Goal: Task Accomplishment & Management: Use online tool/utility

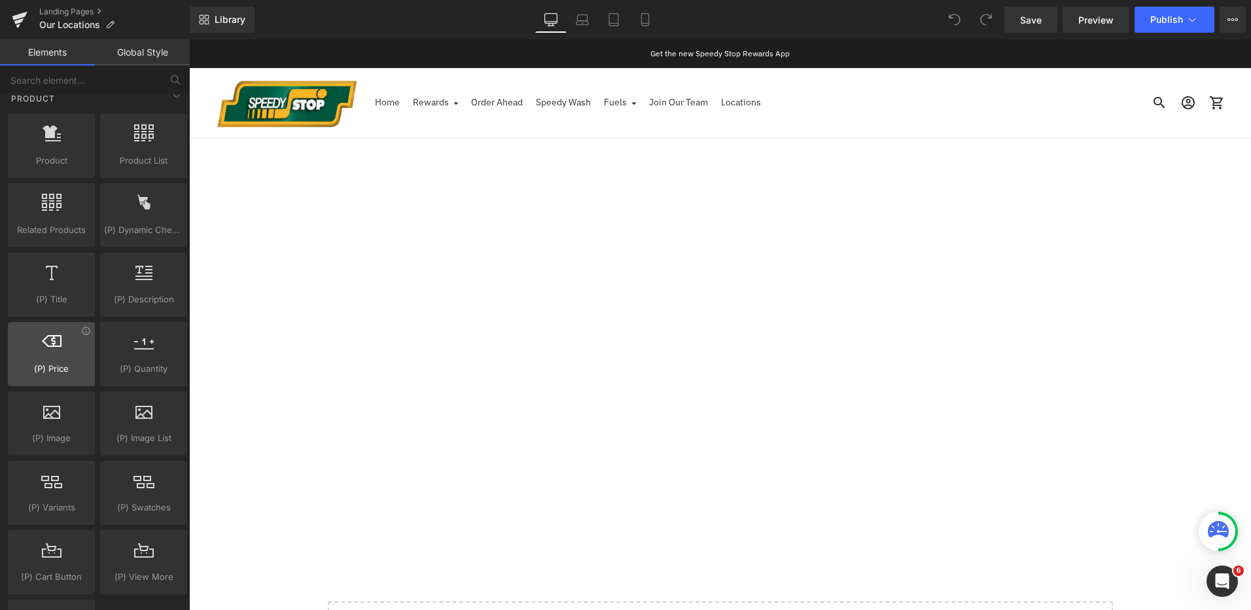
scroll to position [1178, 0]
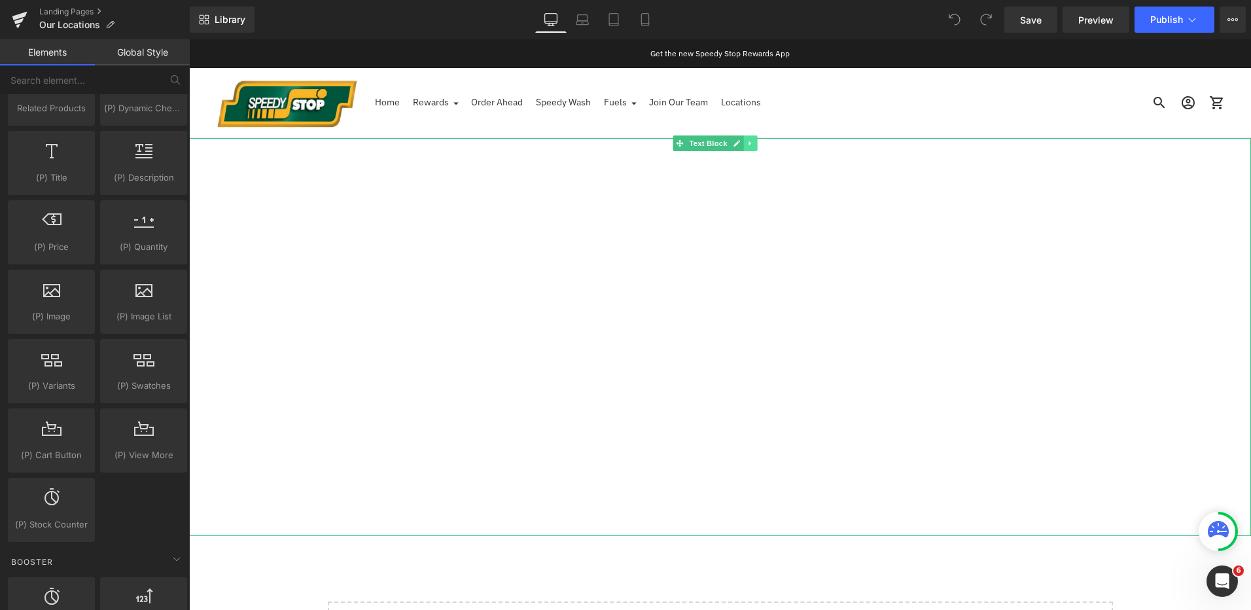
click at [746, 147] on icon at bounding box center [749, 143] width 7 height 8
click at [760, 144] on link at bounding box center [757, 143] width 14 height 16
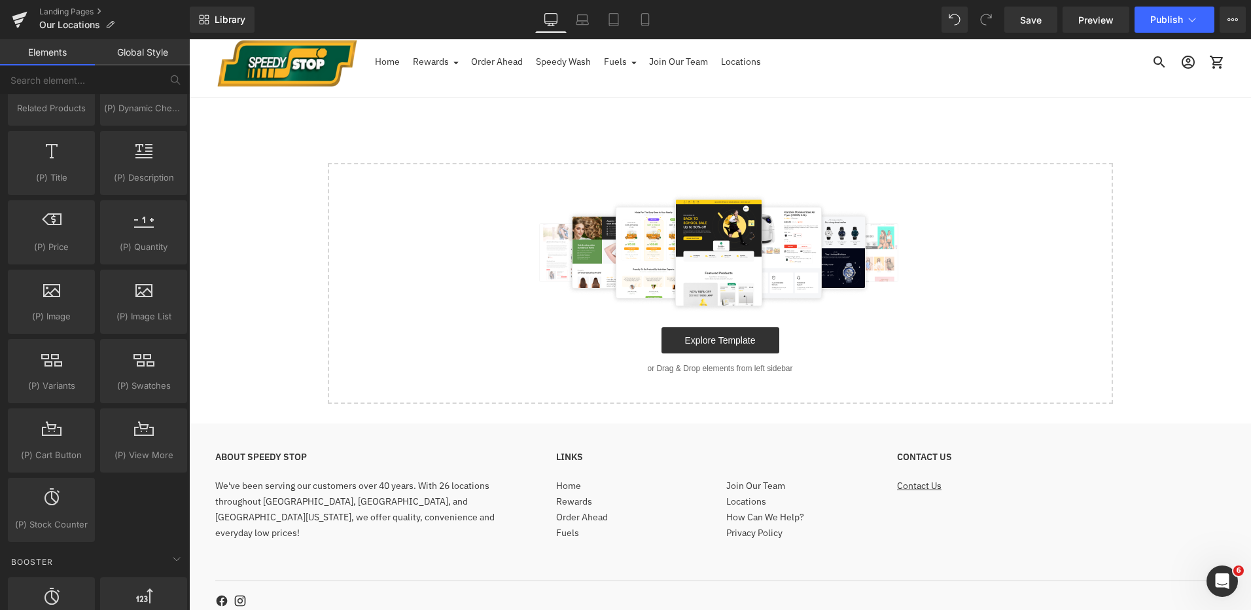
scroll to position [0, 0]
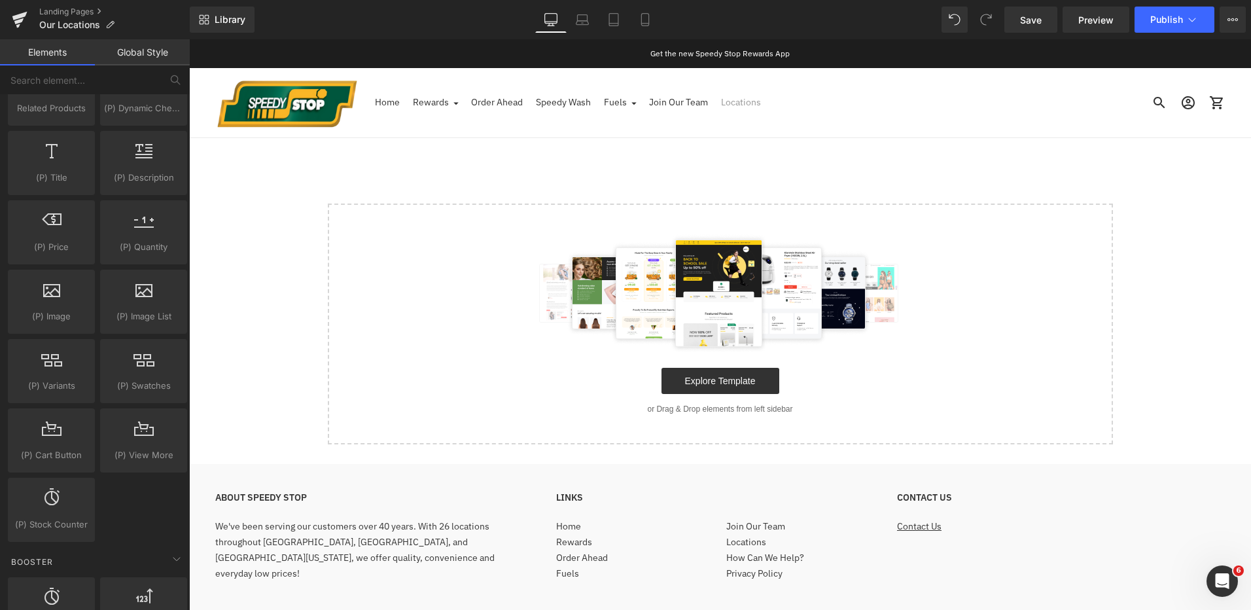
click at [729, 101] on link "Locations" at bounding box center [741, 102] width 40 height 29
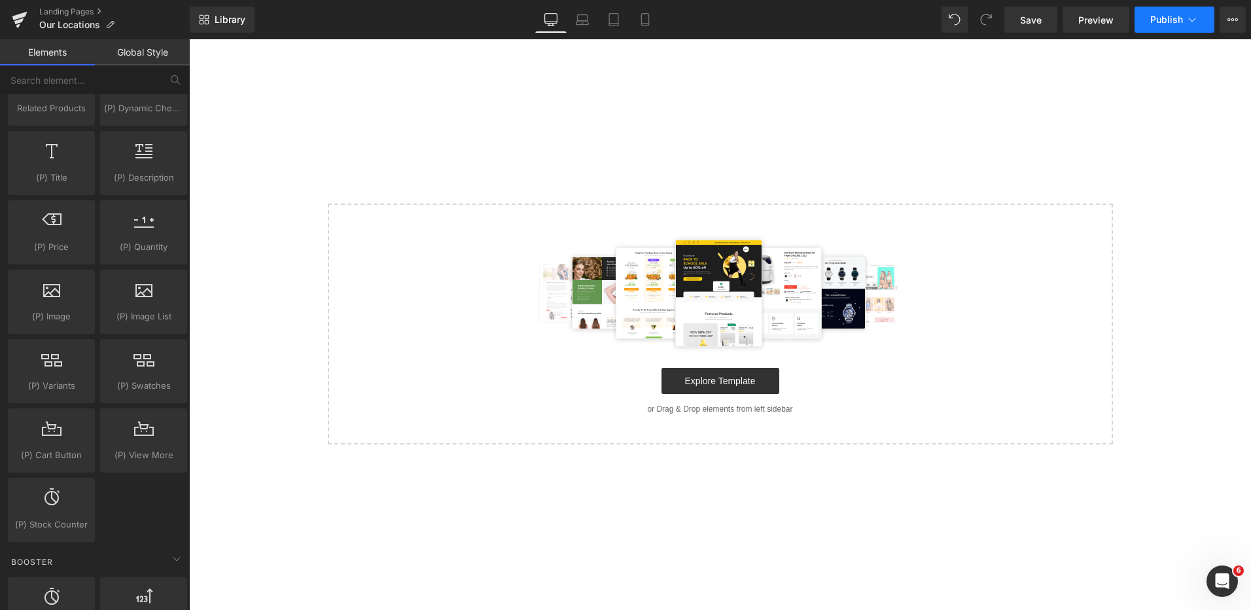
click at [1209, 25] on button "Publish" at bounding box center [1174, 20] width 80 height 26
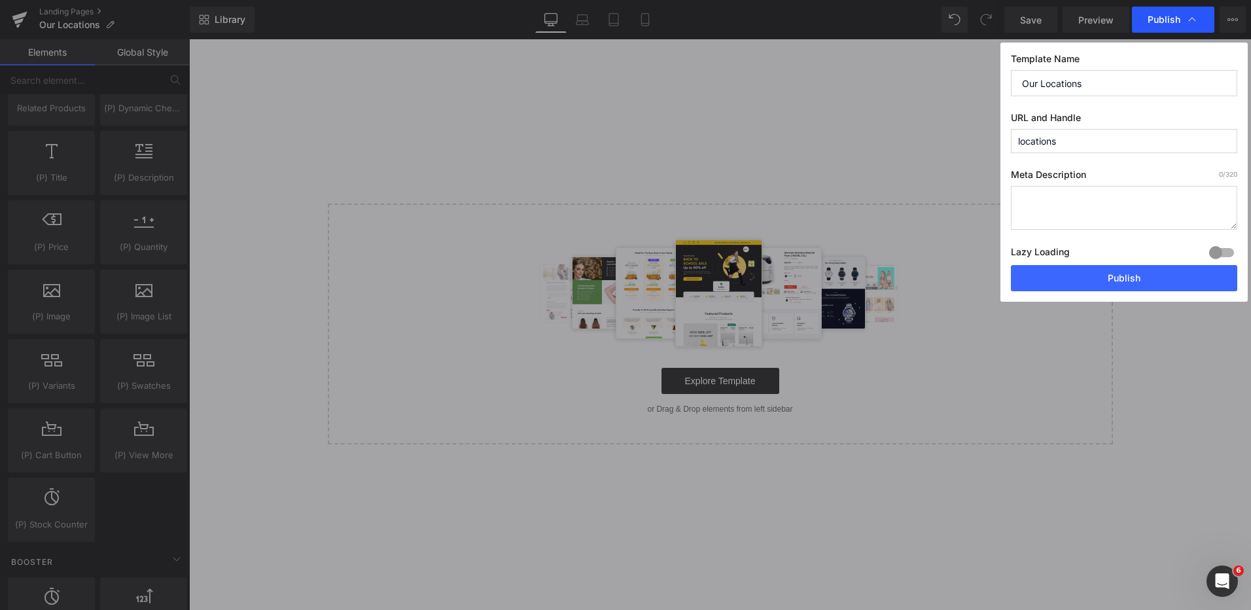
click at [1206, 29] on div "Publish" at bounding box center [1173, 20] width 82 height 26
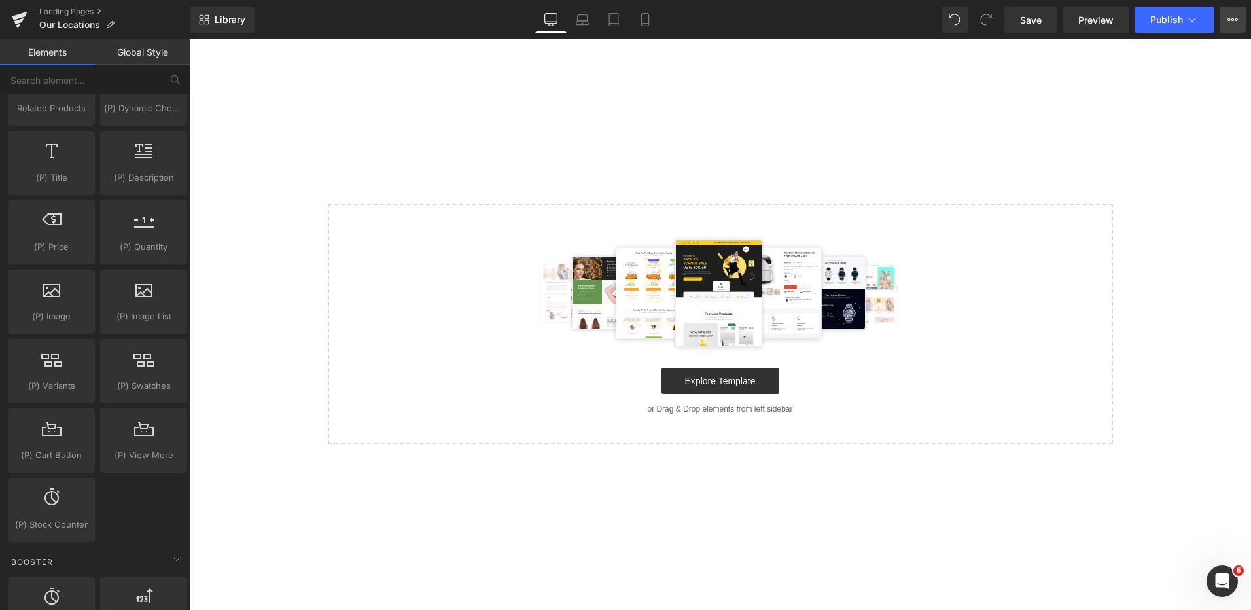
click at [1241, 26] on button "View Live Page View with current Template Save Template to Library Schedule Pub…" at bounding box center [1233, 20] width 26 height 26
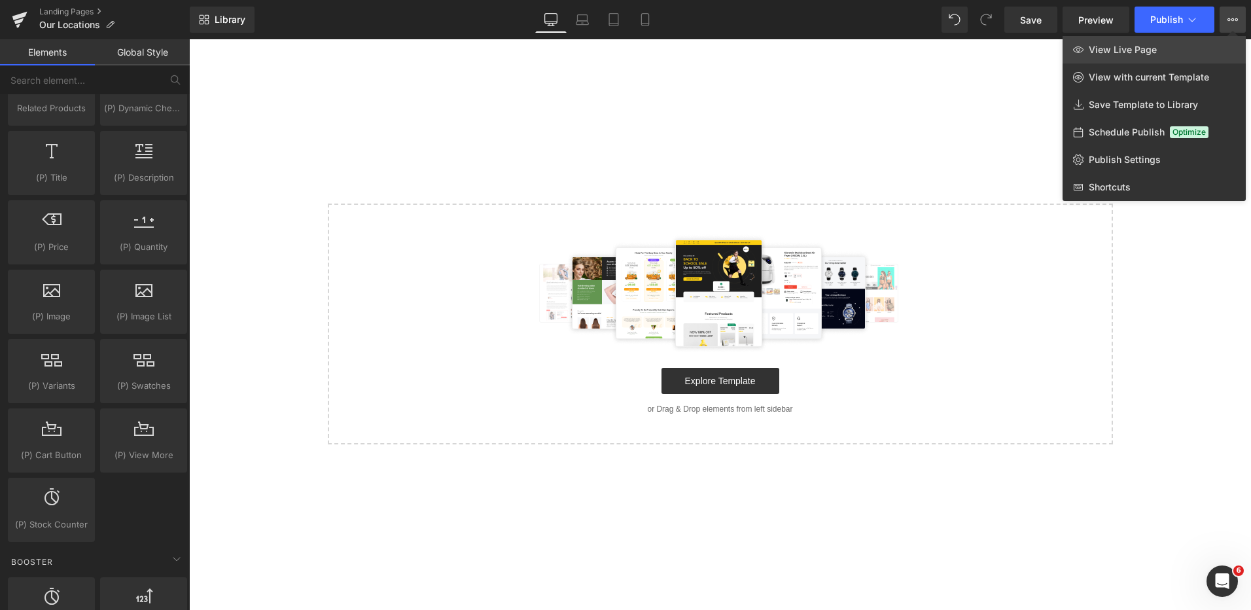
click at [1100, 56] on link "View Live Page" at bounding box center [1153, 49] width 183 height 27
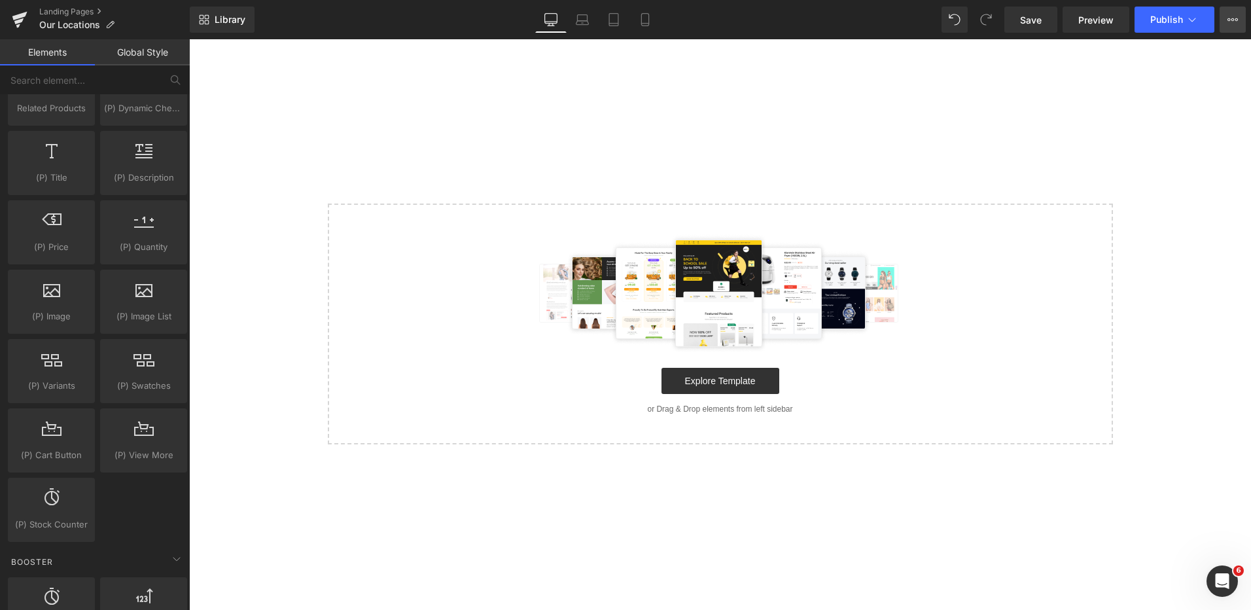
click at [1235, 21] on icon at bounding box center [1232, 19] width 10 height 10
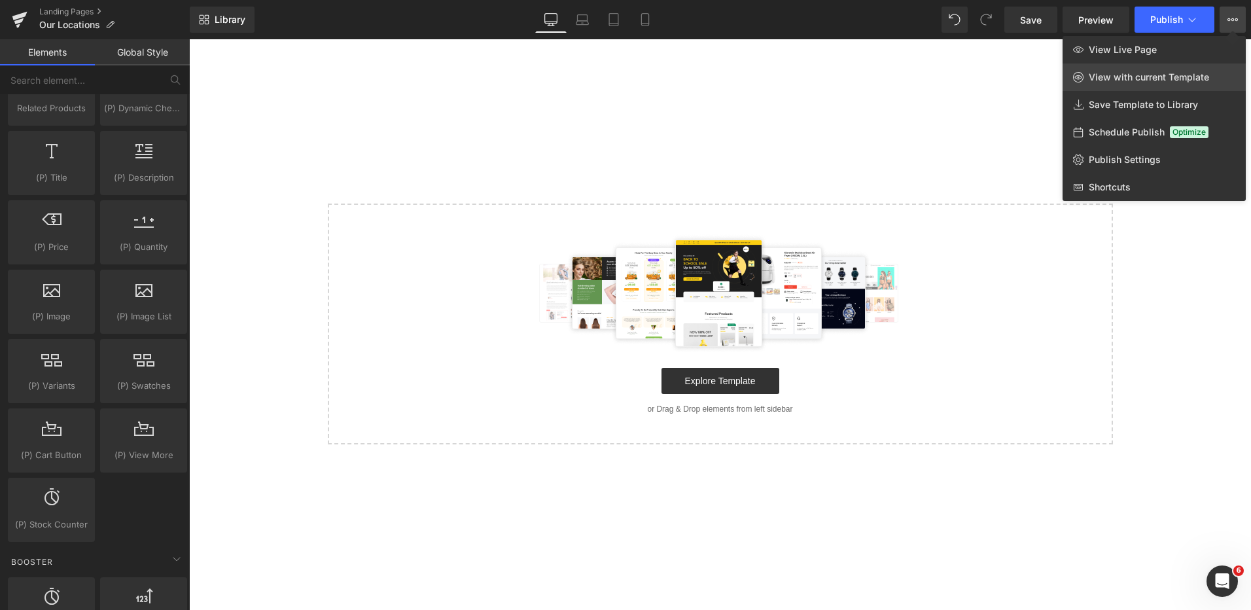
click at [1191, 77] on span "View with current Template" at bounding box center [1149, 77] width 120 height 12
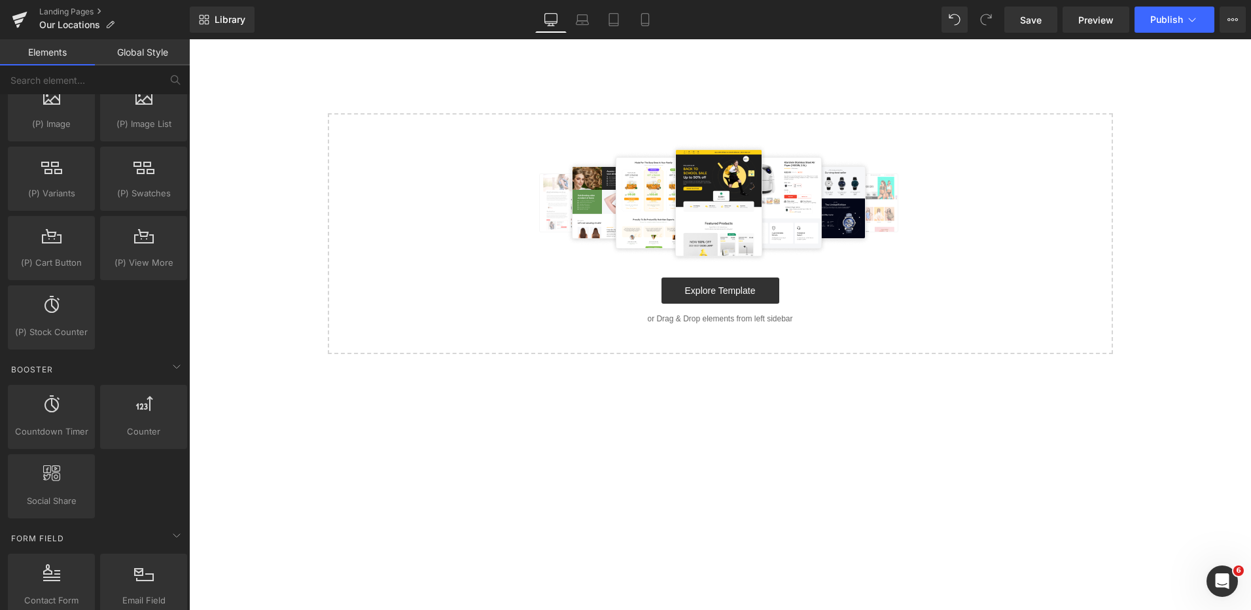
scroll to position [1505, 0]
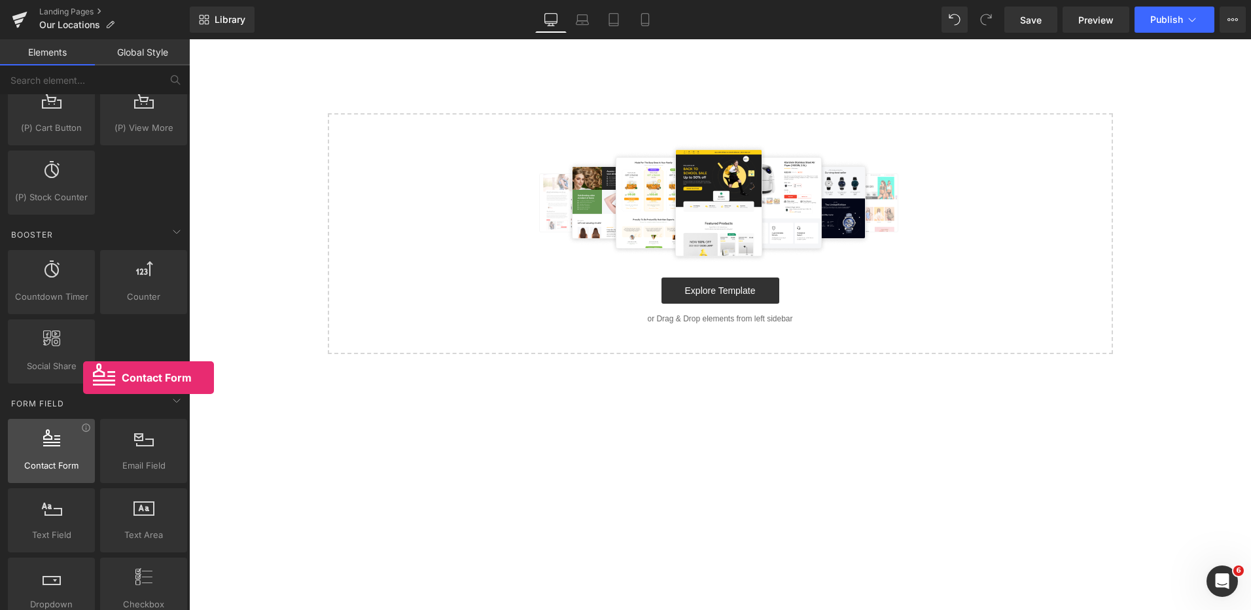
click at [83, 467] on span "Contact Form" at bounding box center [51, 466] width 79 height 14
click at [52, 452] on div at bounding box center [51, 443] width 79 height 29
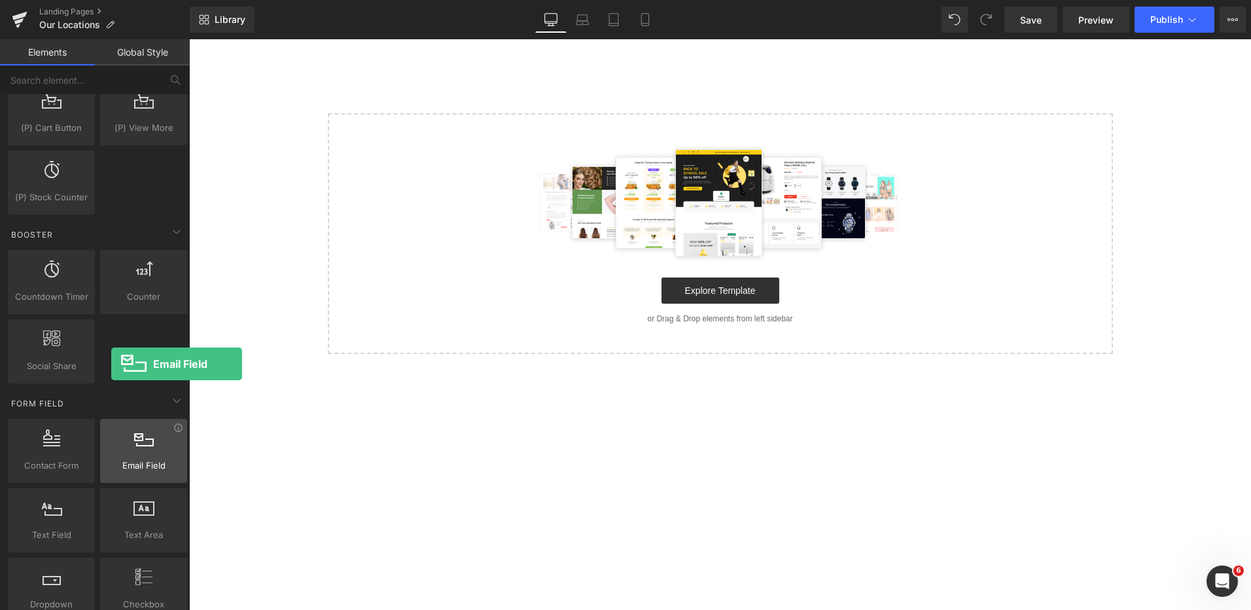
click at [111, 453] on div at bounding box center [143, 443] width 79 height 29
click at [118, 459] on span "Email Field" at bounding box center [143, 466] width 79 height 14
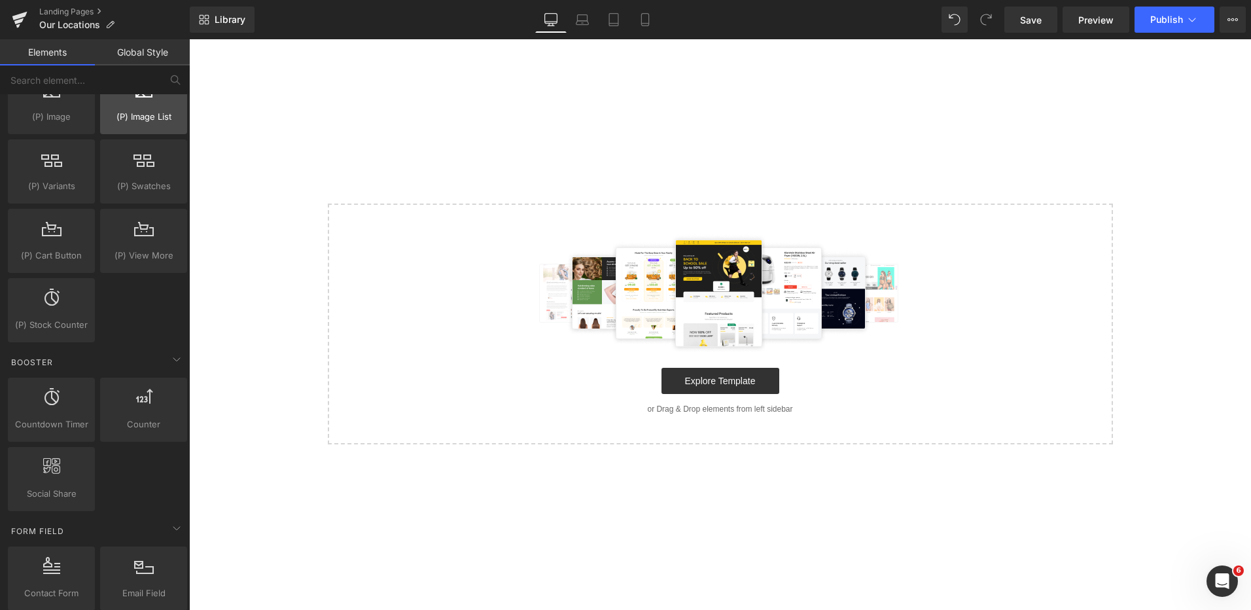
scroll to position [1308, 0]
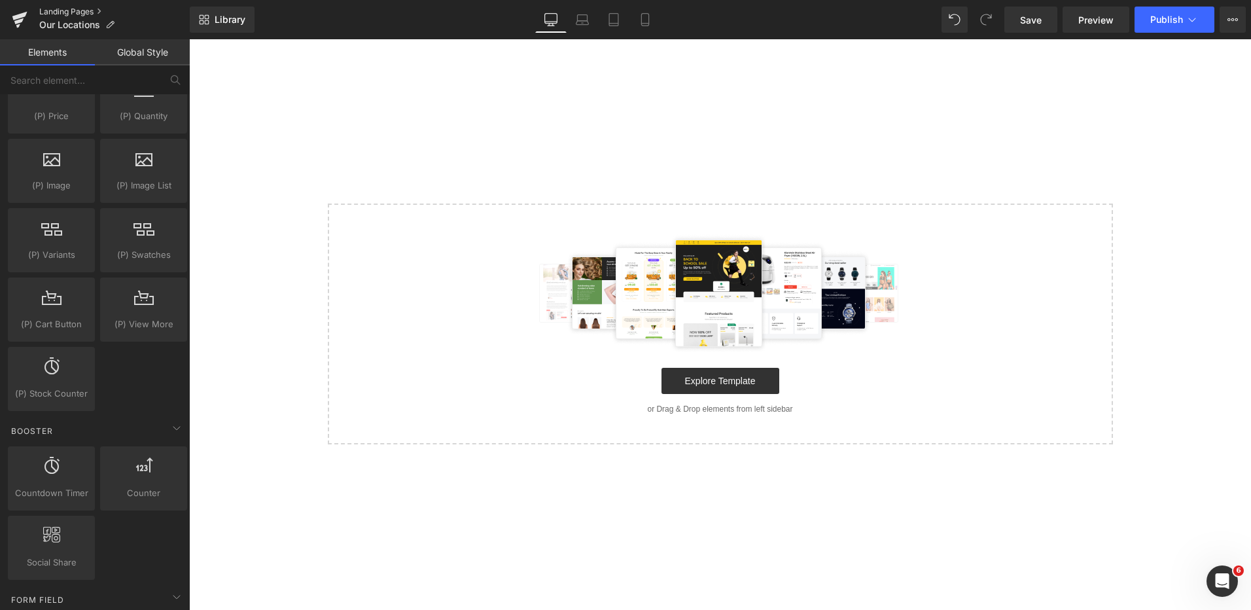
click at [85, 9] on link "Landing Pages" at bounding box center [114, 12] width 150 height 10
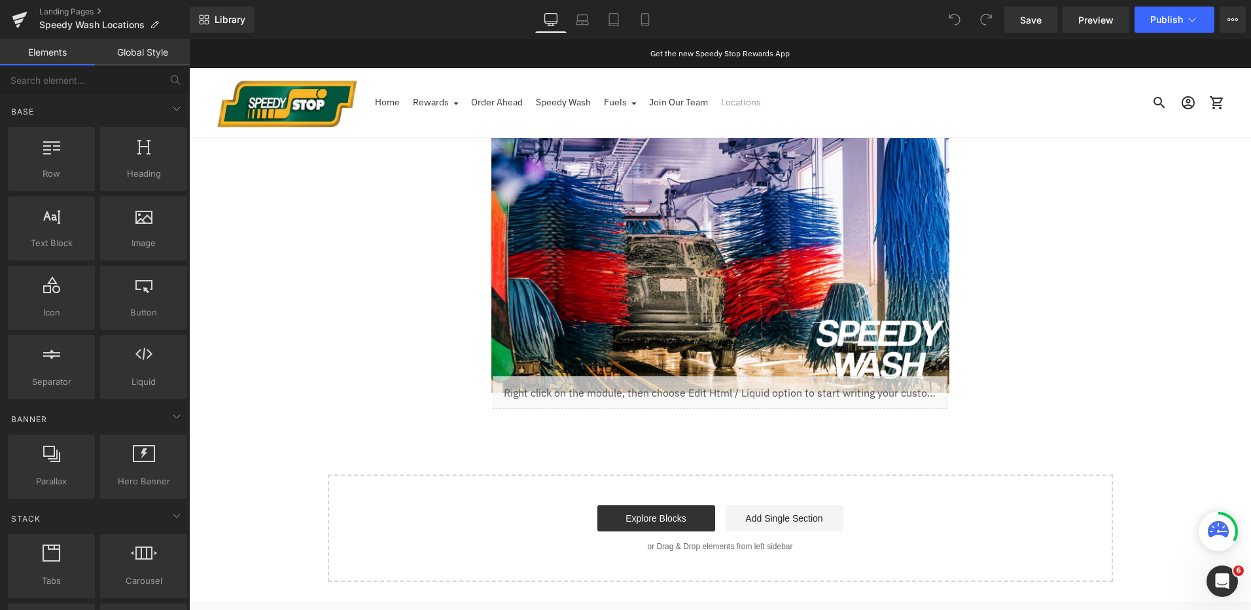
click at [758, 100] on link "Locations" at bounding box center [741, 102] width 40 height 29
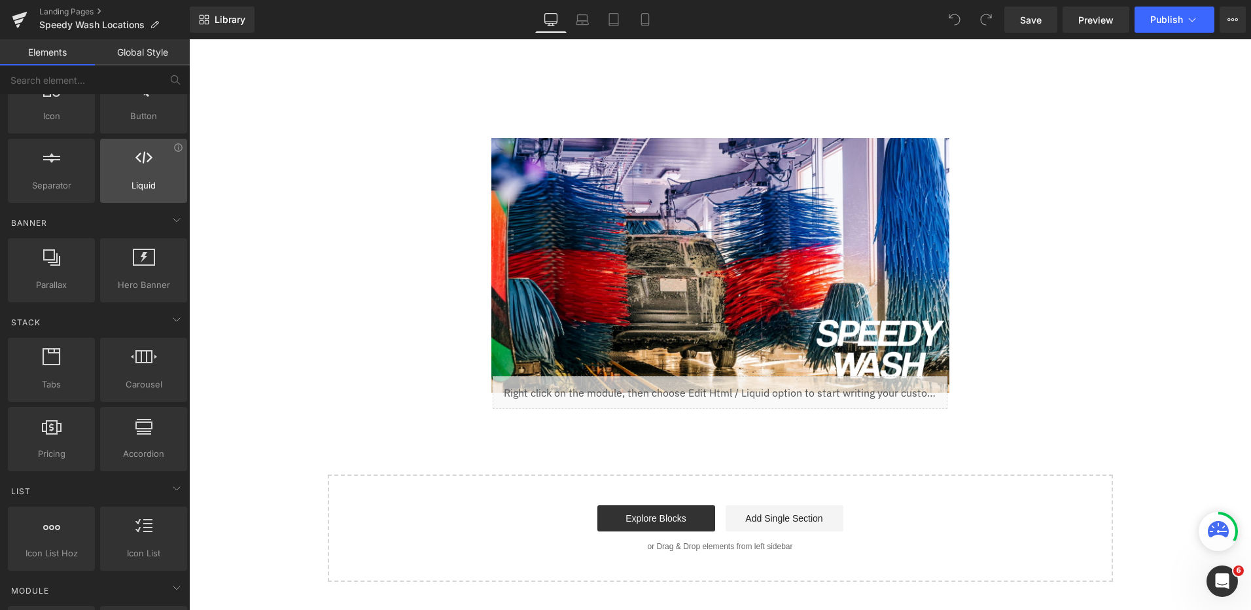
scroll to position [458, 0]
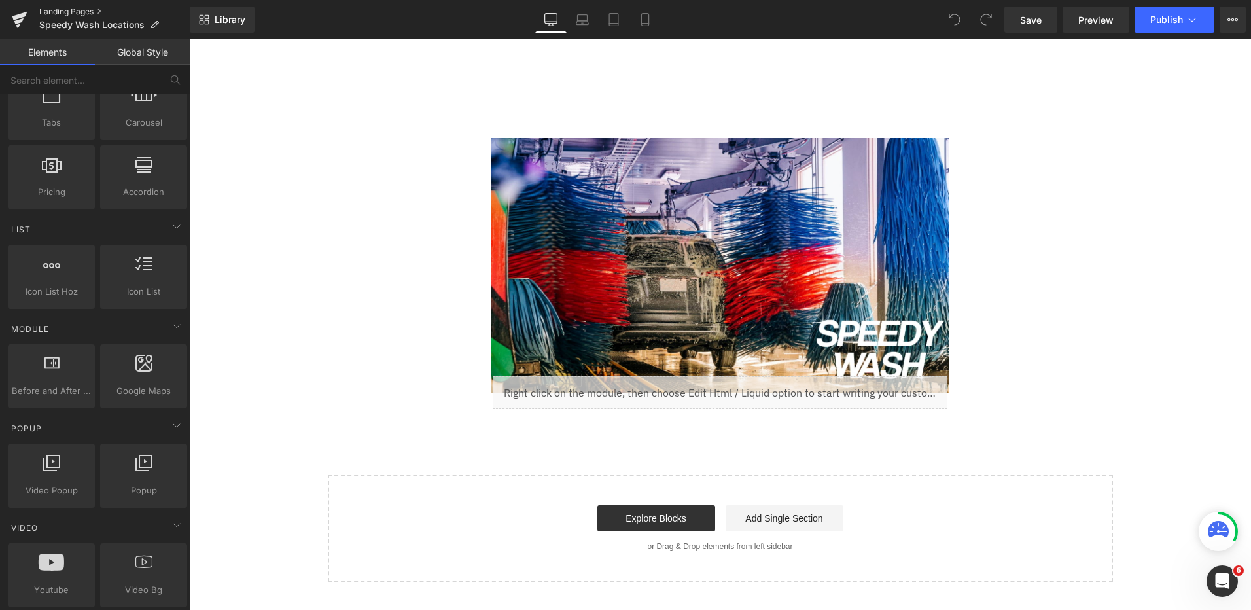
click at [101, 10] on link "Landing Pages" at bounding box center [114, 12] width 150 height 10
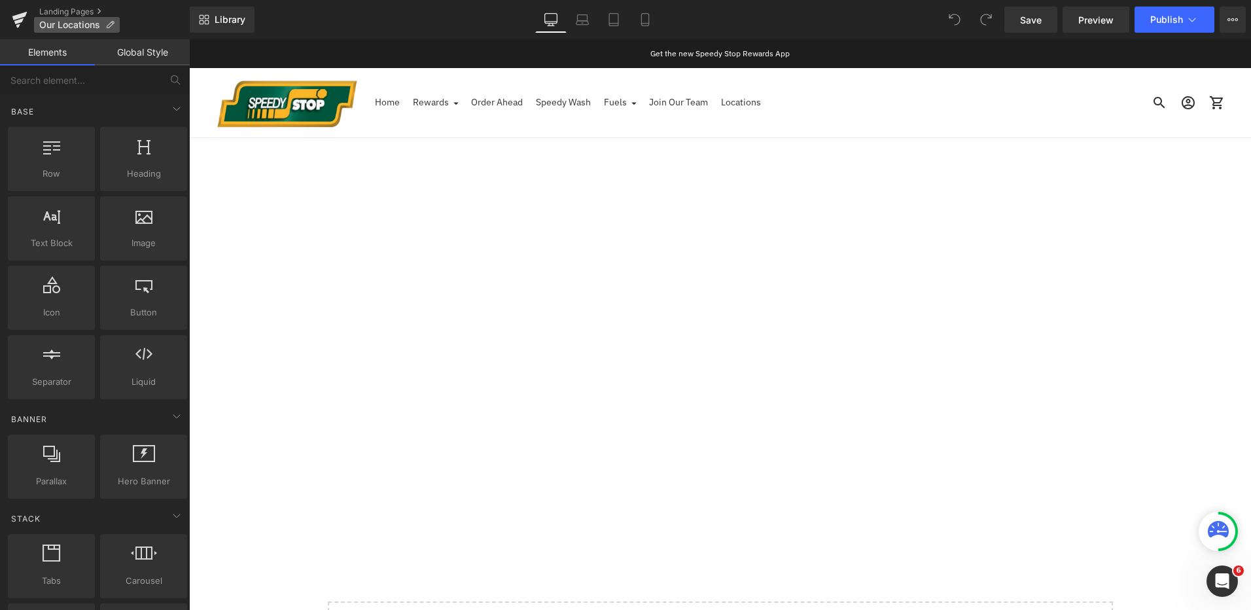
click at [105, 24] on p "Our Locations" at bounding box center [77, 25] width 86 height 16
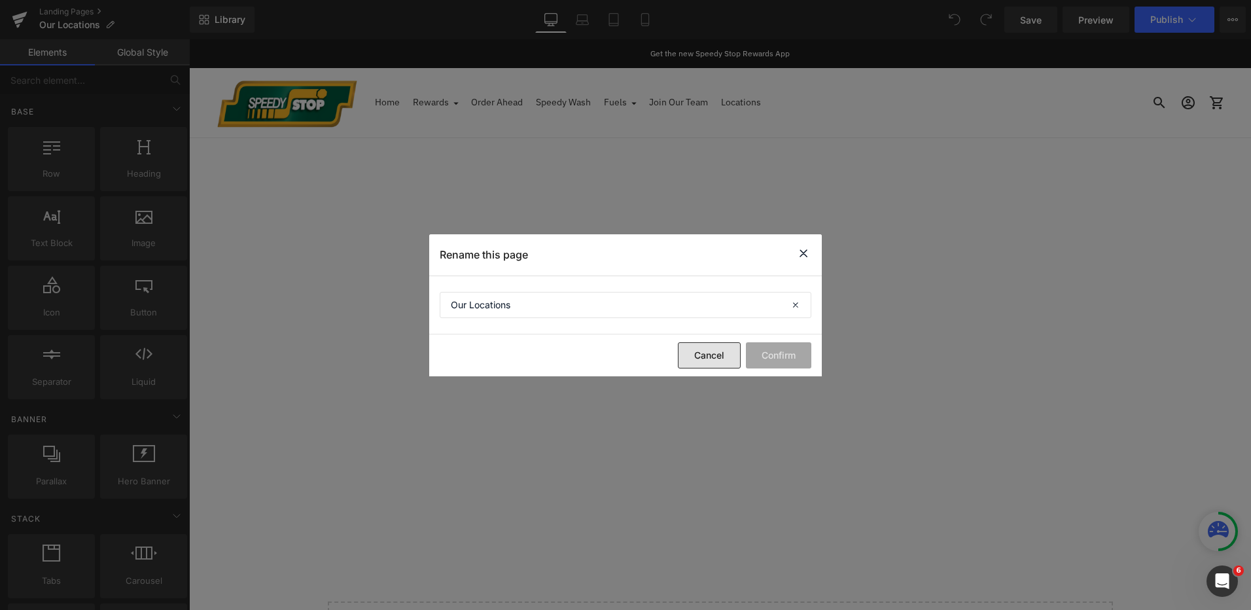
click at [723, 360] on button "Cancel" at bounding box center [709, 355] width 63 height 26
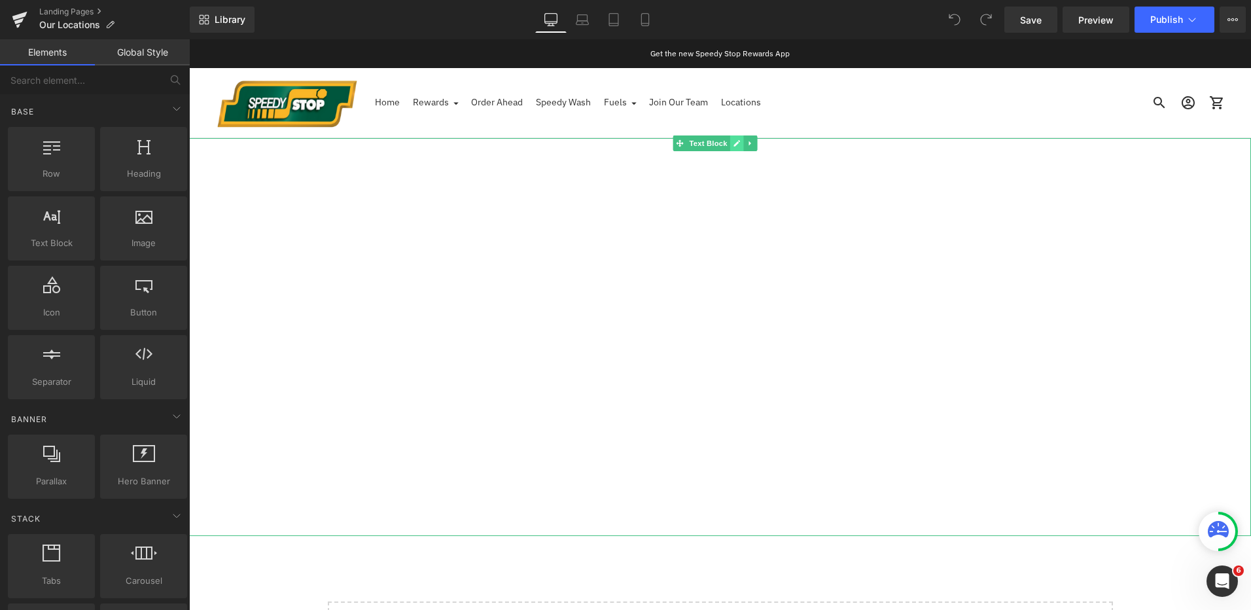
click at [735, 150] on link at bounding box center [737, 143] width 14 height 16
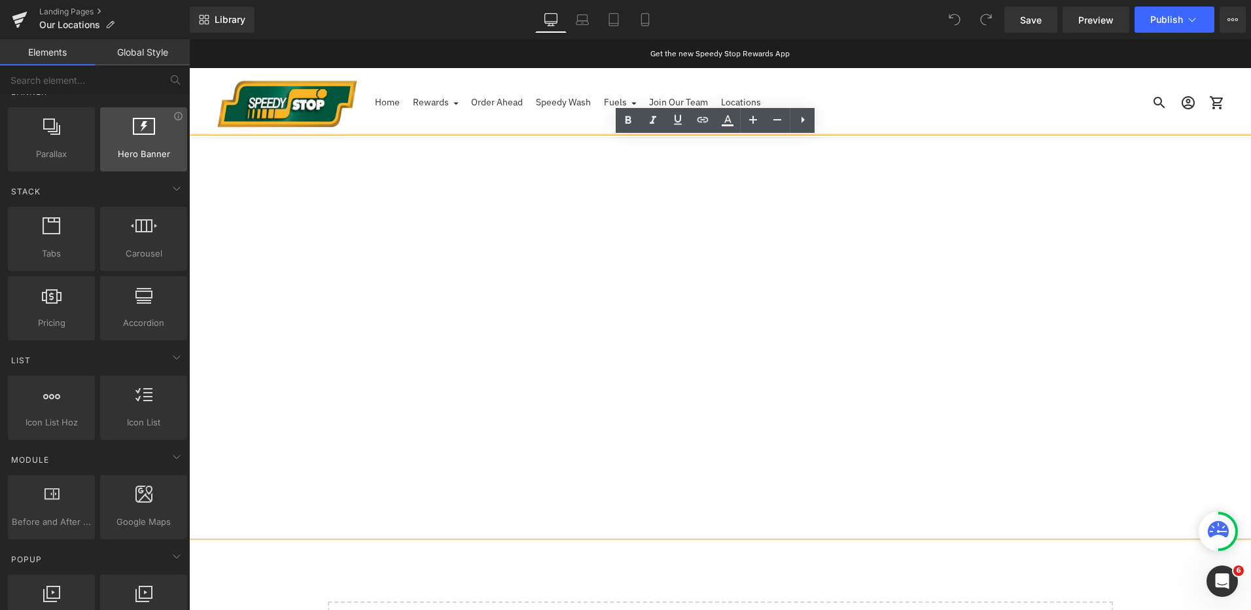
scroll to position [393, 0]
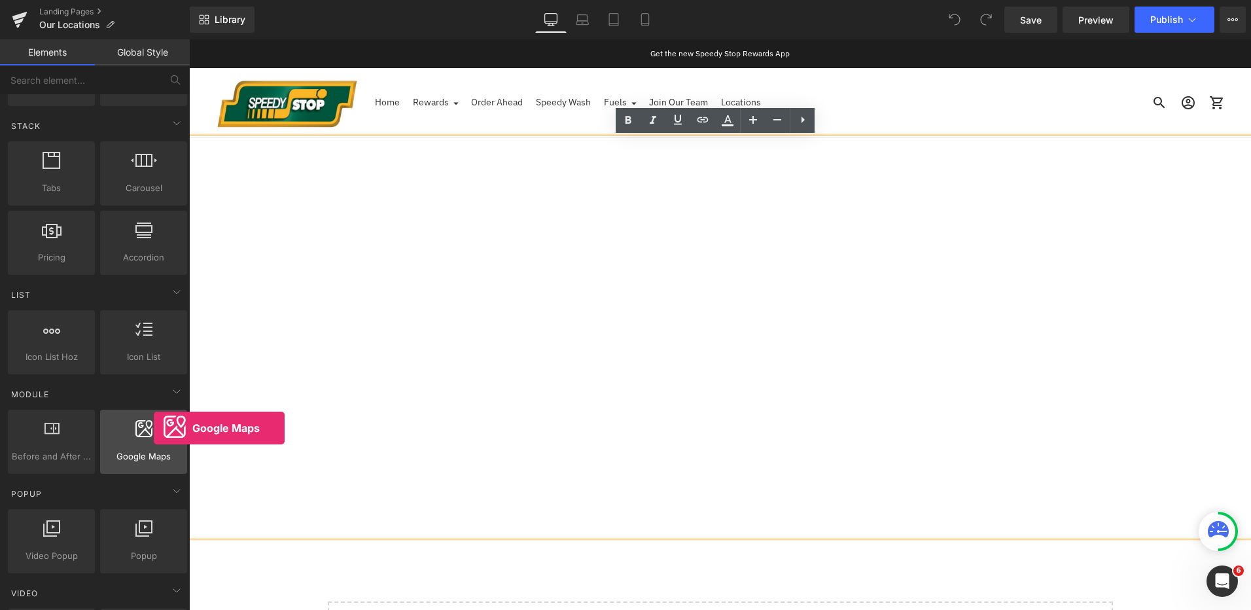
click at [154, 428] on div at bounding box center [143, 434] width 79 height 29
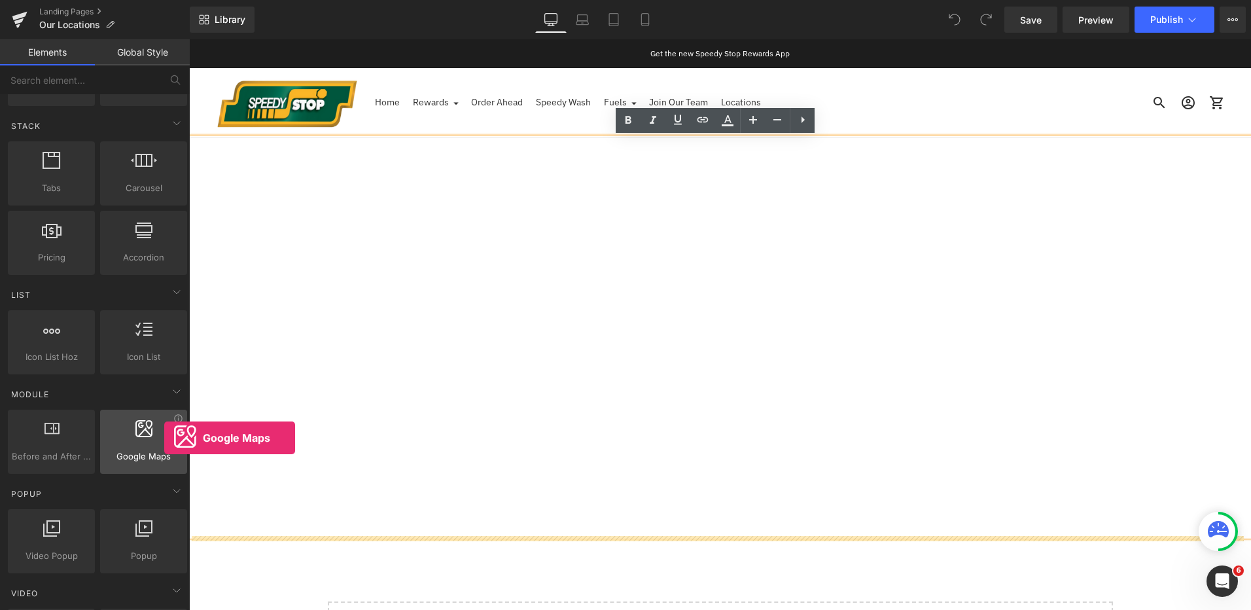
drag, startPoint x: 162, startPoint y: 430, endPoint x: 164, endPoint y: 438, distance: 8.3
click at [164, 438] on div at bounding box center [143, 434] width 79 height 29
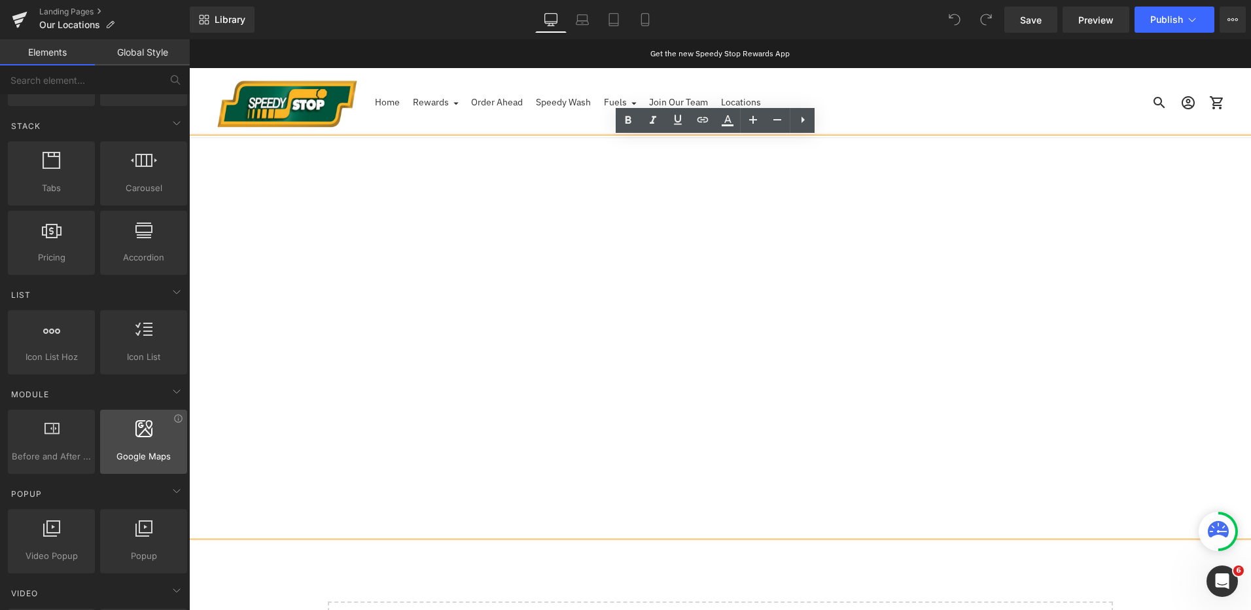
click at [147, 460] on span "Google Maps" at bounding box center [143, 456] width 79 height 14
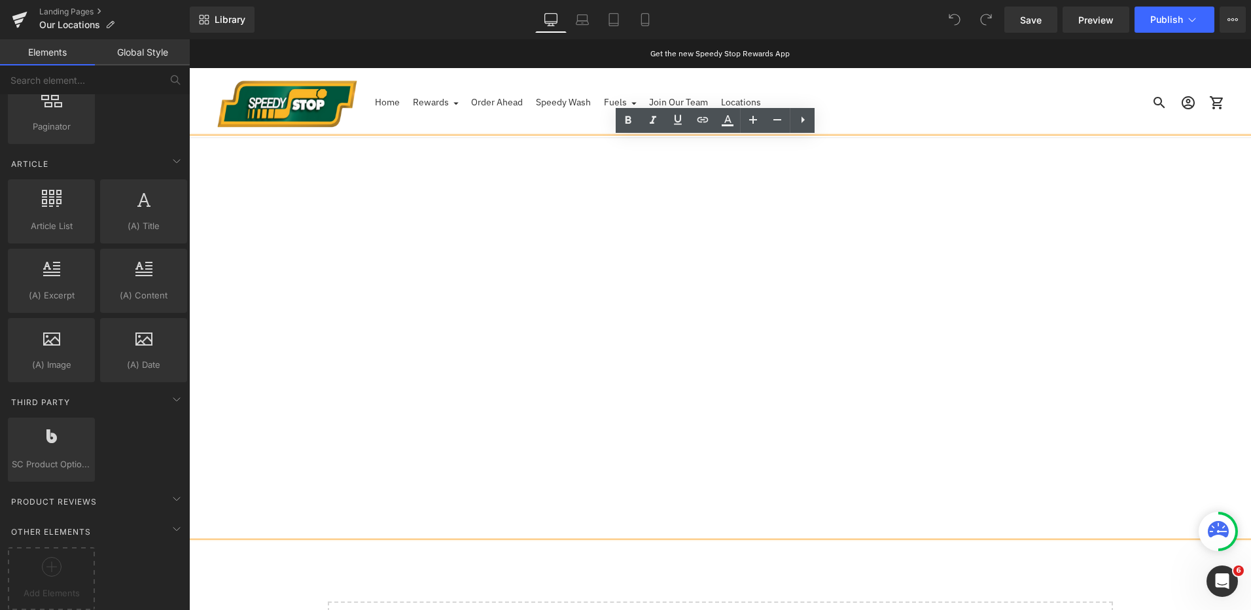
scroll to position [2301, 0]
click at [73, 546] on div "Add Elements" at bounding box center [51, 577] width 87 height 63
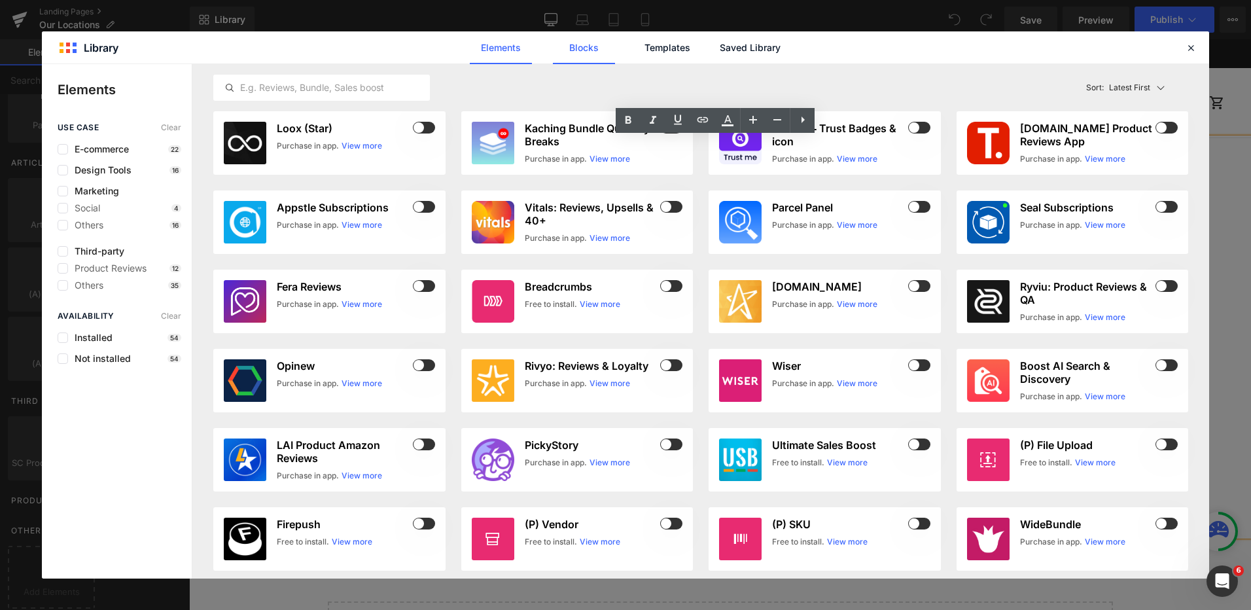
click at [719, 49] on link "Blocks" at bounding box center [750, 47] width 62 height 33
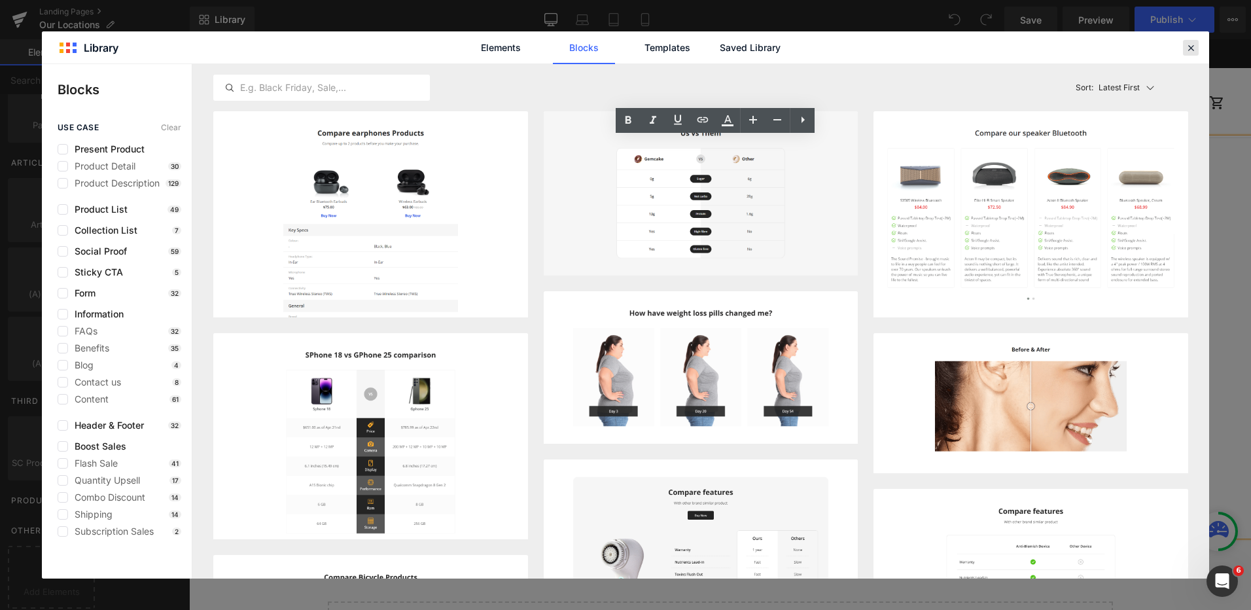
click at [1196, 47] on icon at bounding box center [1191, 48] width 12 height 12
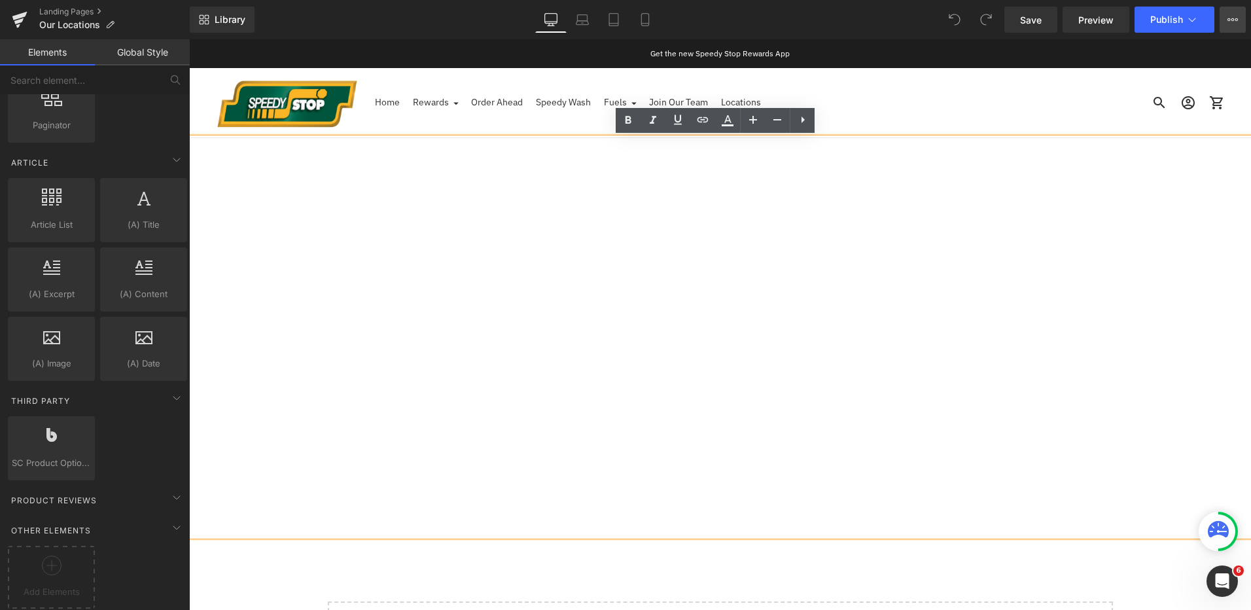
click at [1237, 27] on button "View Live Page View with current Template Save Template to Library Schedule Pub…" at bounding box center [1233, 20] width 26 height 26
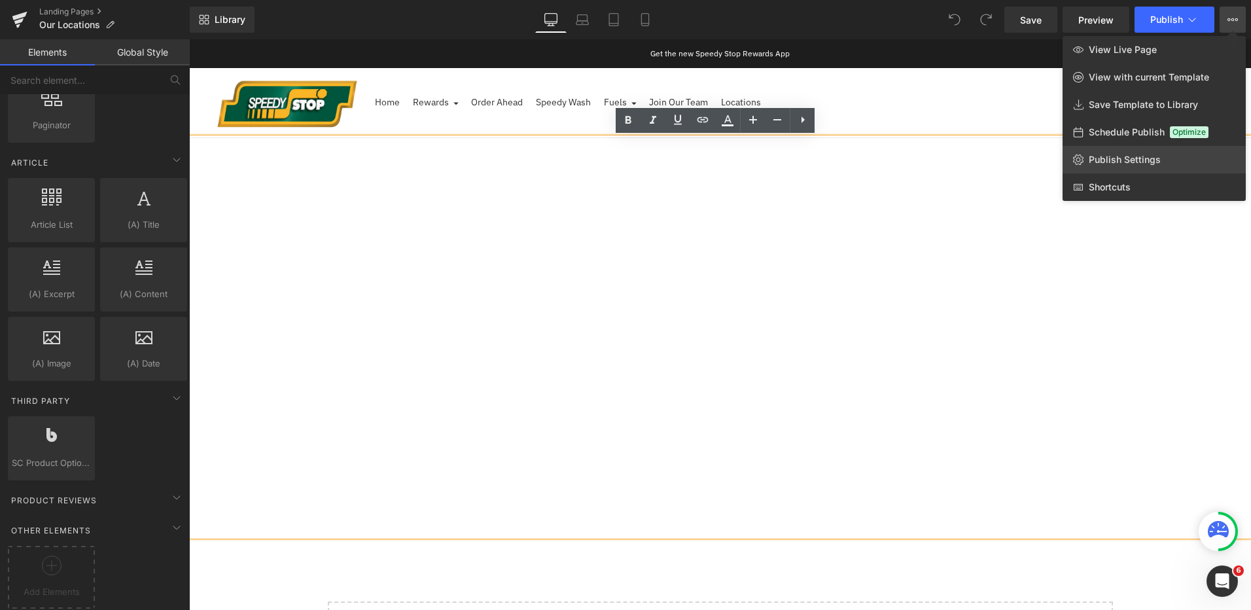
click at [1134, 160] on span "Publish Settings" at bounding box center [1125, 160] width 72 height 12
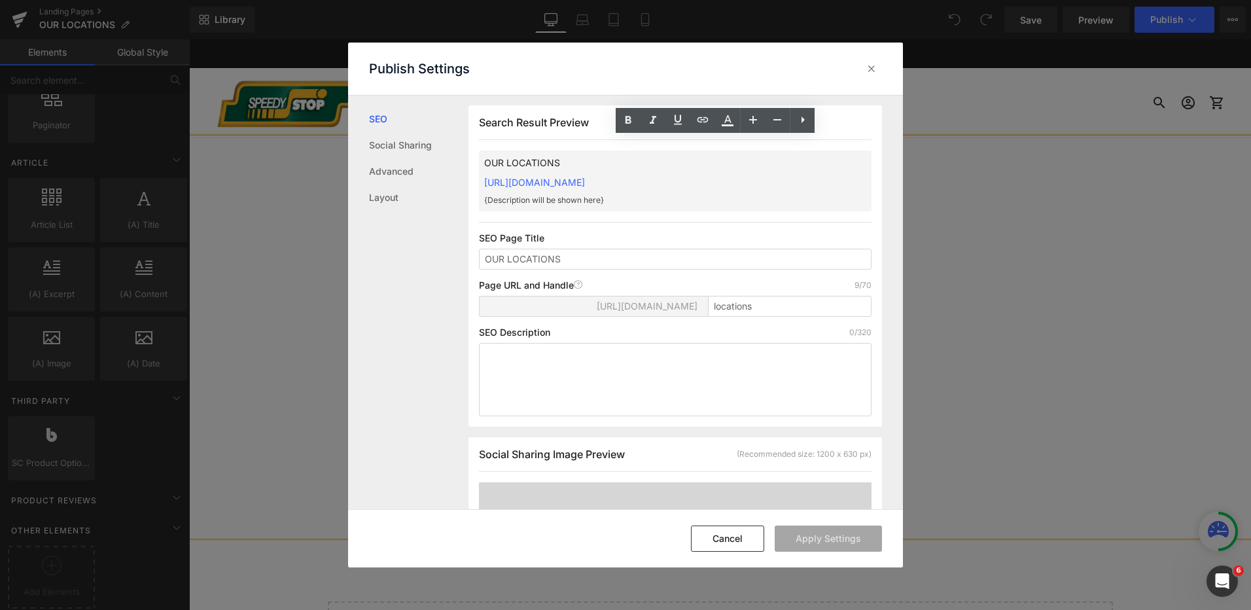
scroll to position [328, 0]
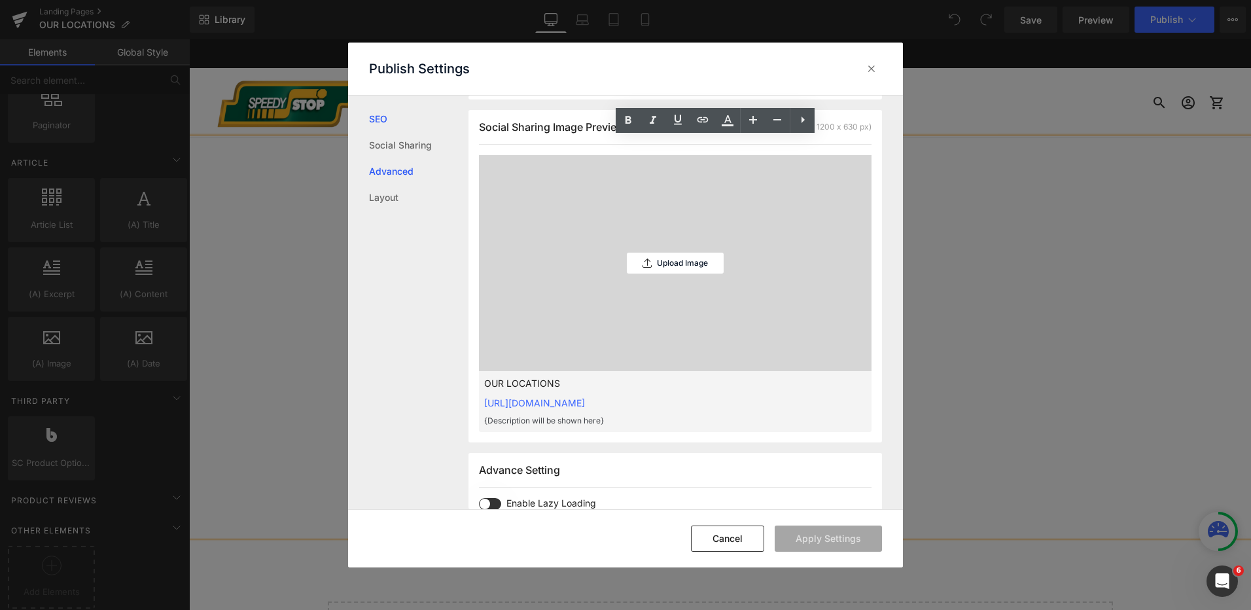
click at [380, 170] on link "Advanced" at bounding box center [418, 171] width 99 height 26
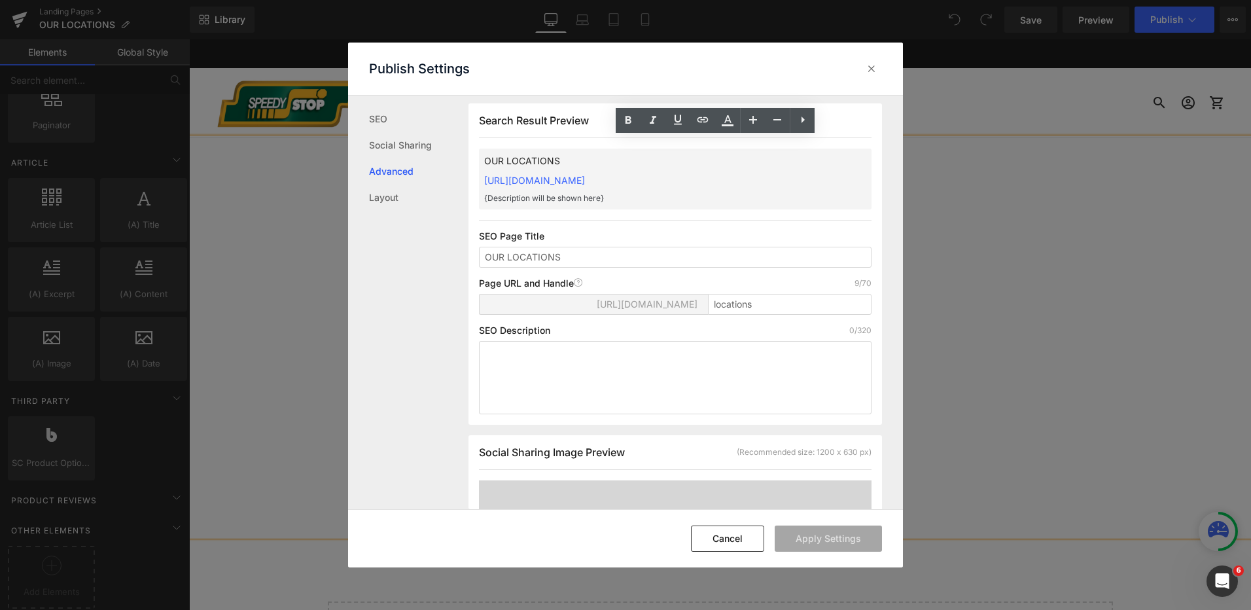
scroll to position [0, 0]
click at [882, 69] on div "Publish Settings" at bounding box center [625, 69] width 555 height 52
click at [873, 72] on icon at bounding box center [871, 68] width 13 height 13
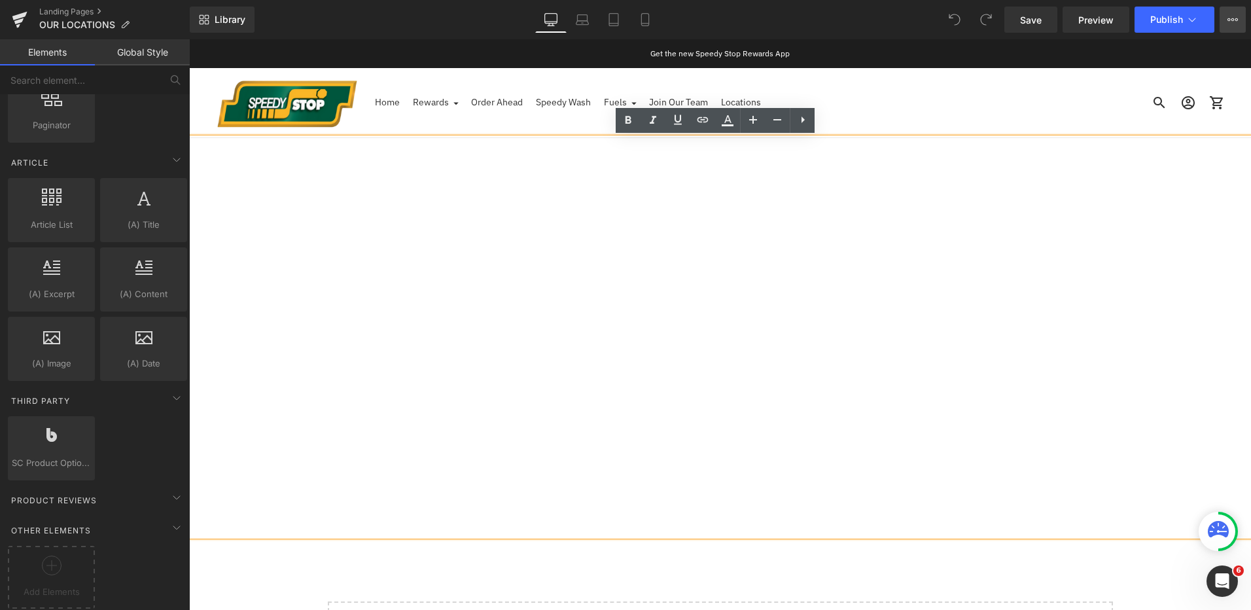
click at [1237, 26] on button "View Live Page View with current Template Save Template to Library Schedule Pub…" at bounding box center [1233, 20] width 26 height 26
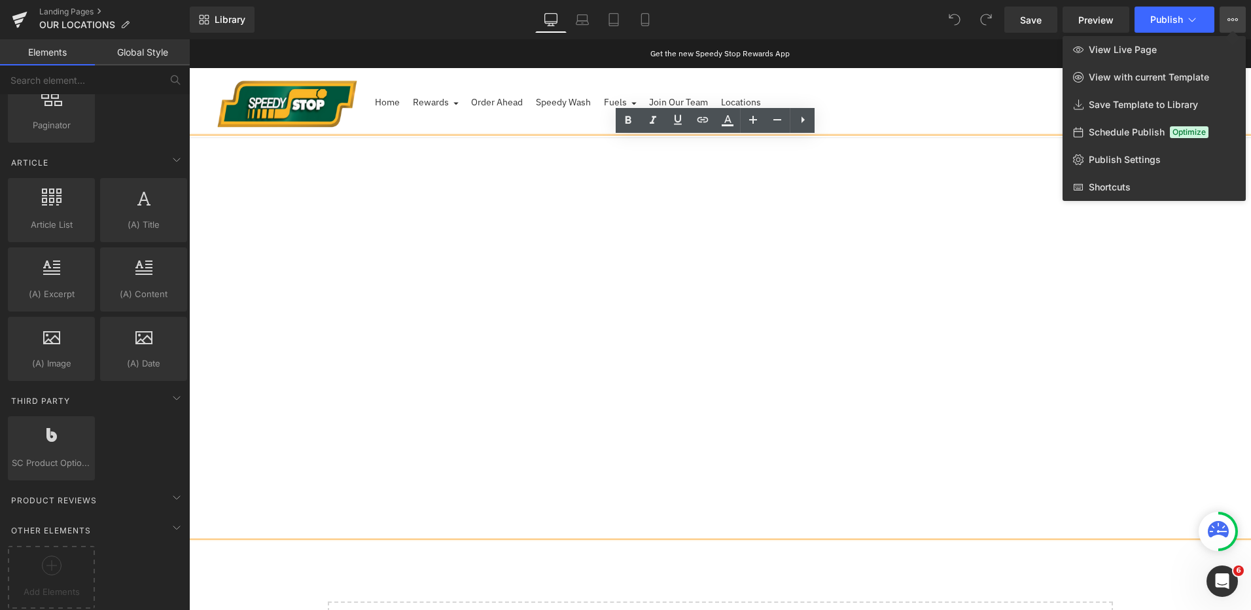
click at [178, 57] on link "Global Style" at bounding box center [142, 52] width 95 height 26
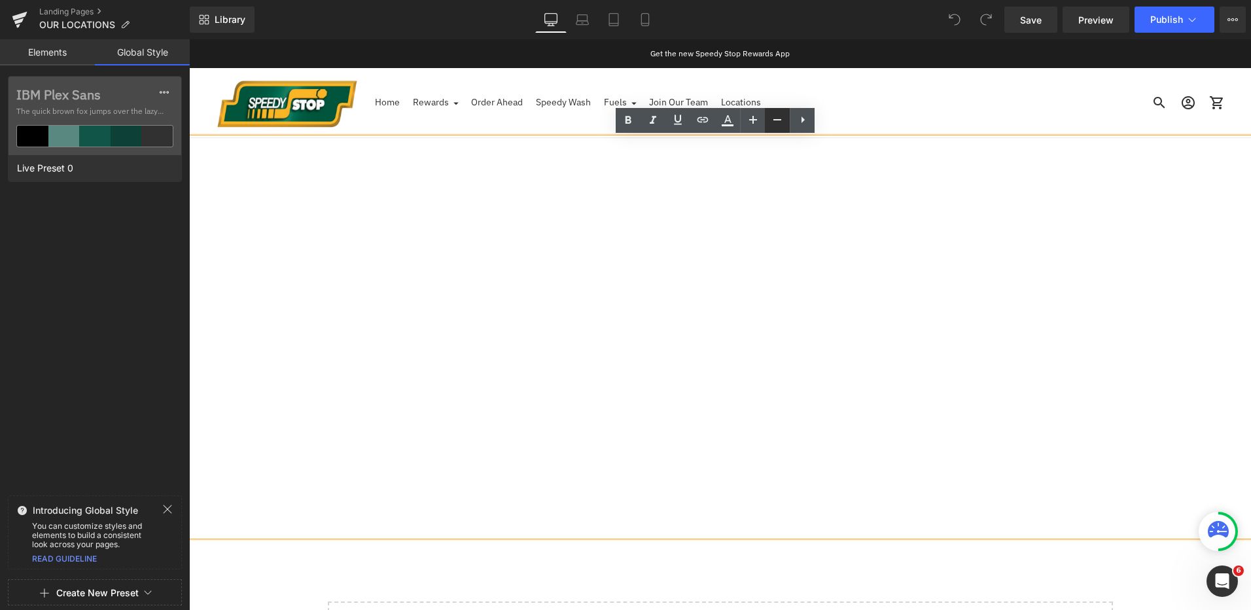
click at [780, 124] on icon at bounding box center [777, 120] width 16 height 16
